Goal: Task Accomplishment & Management: Complete application form

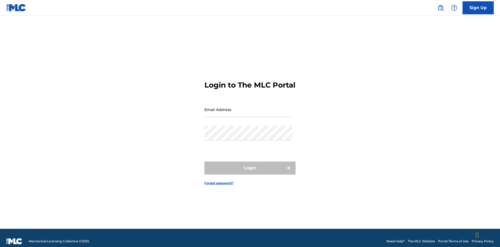
scroll to position [7, 0]
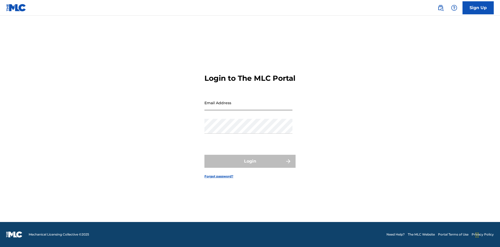
click at [248, 107] on input "Email Address" at bounding box center [248, 102] width 88 height 15
type input "[EMAIL_ADDRESS][DOMAIN_NAME]"
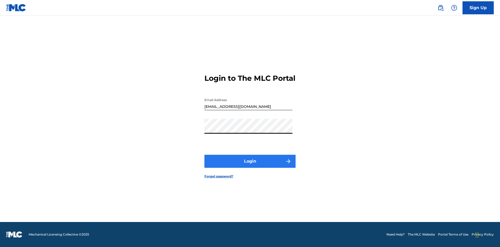
click at [250, 166] on button "Login" at bounding box center [249, 161] width 91 height 13
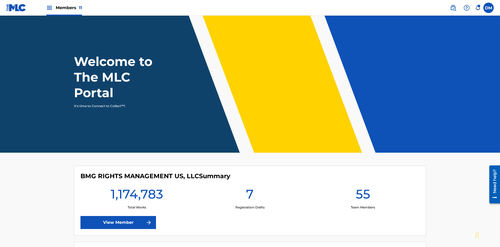
click at [64, 8] on span "Members 11" at bounding box center [69, 8] width 26 height 6
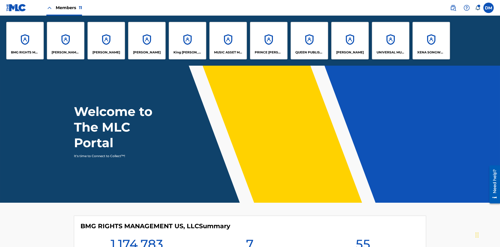
scroll to position [19, 0]
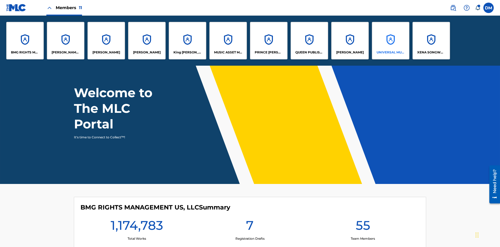
click at [390, 52] on p "UNIVERSAL MUSIC PUB GROUP" at bounding box center [391, 52] width 28 height 5
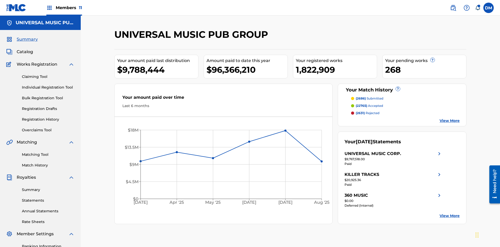
scroll to position [53, 0]
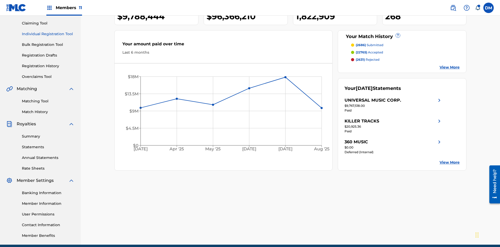
click at [48, 34] on link "Individual Registration Tool" at bounding box center [48, 33] width 53 height 5
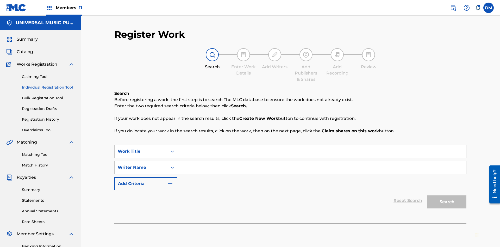
scroll to position [76, 0]
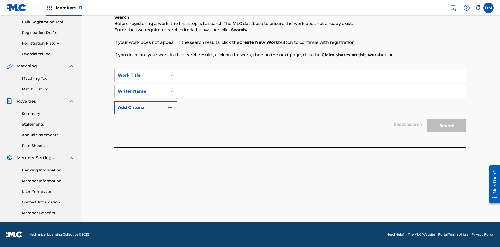
click at [322, 75] on input "Search Form" at bounding box center [321, 75] width 289 height 13
type input "Save at Work Details Page Prior to Adding Work Details"
click at [322, 91] on input "Search Form" at bounding box center [321, 91] width 289 height 13
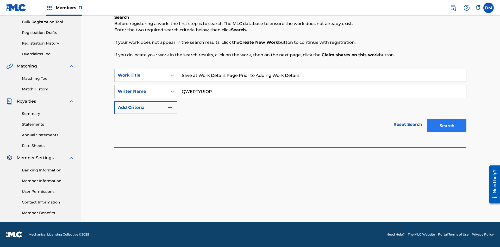
type input "QWERTYUIOP"
click at [447, 126] on button "Search" at bounding box center [446, 125] width 39 height 13
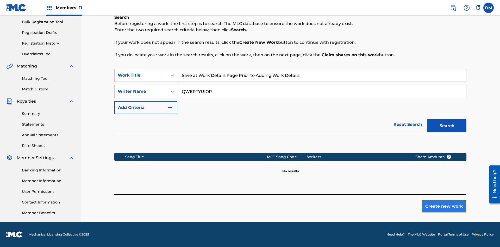
click at [444, 206] on button "Create new work" at bounding box center [444, 206] width 45 height 13
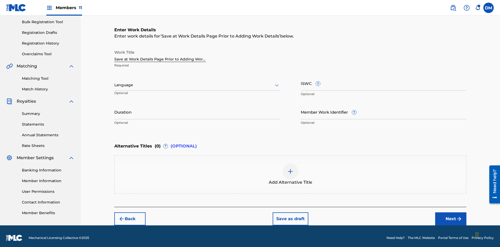
scroll to position [79, 0]
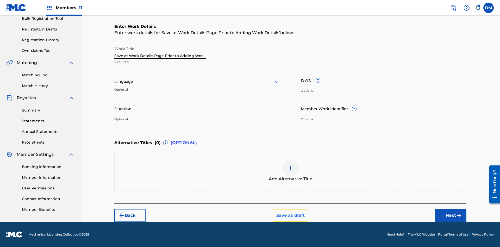
click at [290, 215] on button "Save as draft" at bounding box center [291, 215] width 36 height 13
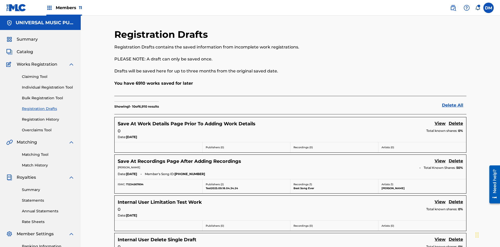
scroll to position [89, 0]
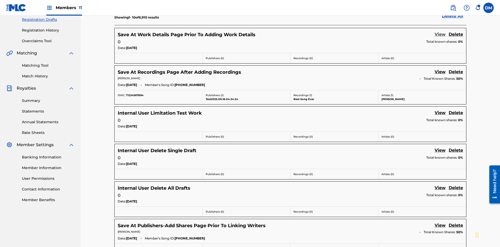
click at [440, 35] on link "View" at bounding box center [440, 34] width 11 height 7
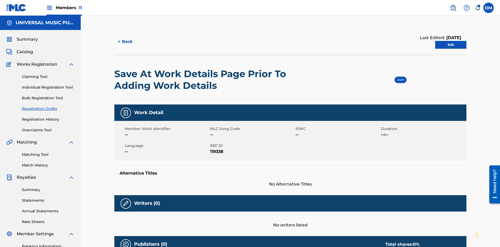
scroll to position [10, 0]
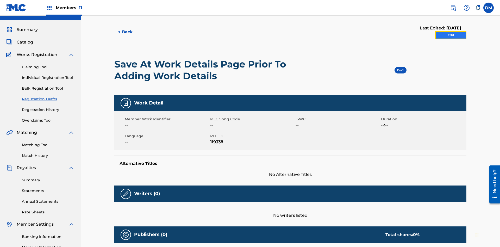
click at [451, 35] on link "Edit" at bounding box center [450, 35] width 31 height 8
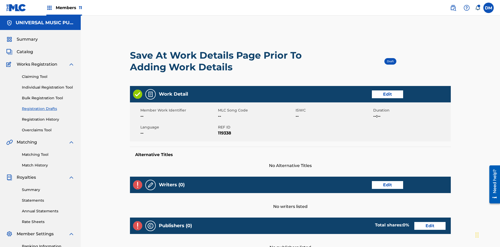
scroll to position [99, 130]
